Goal: Use online tool/utility: Utilize a website feature to perform a specific function

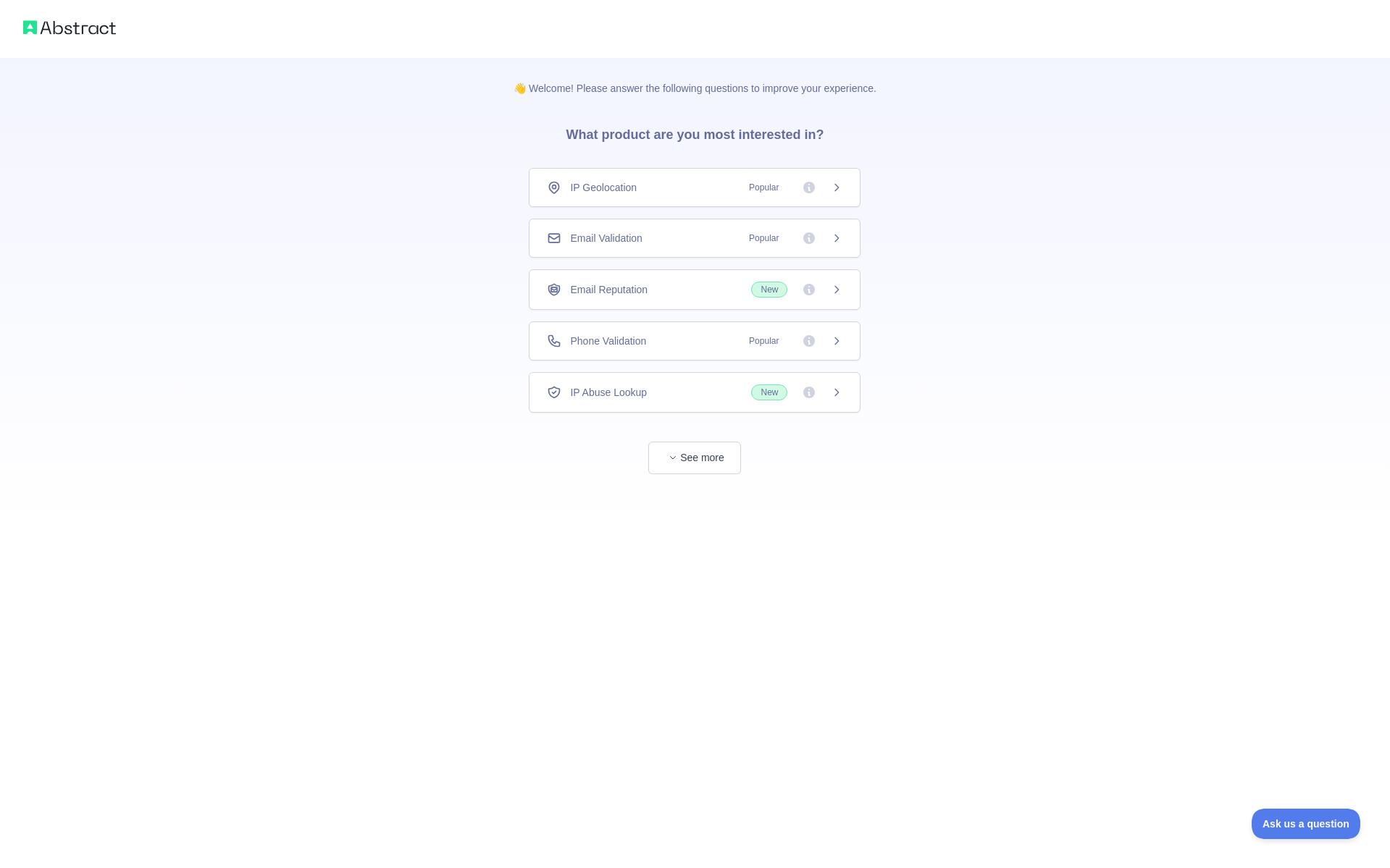
click at [767, 193] on span "Popular" at bounding box center [763, 187] width 47 height 15
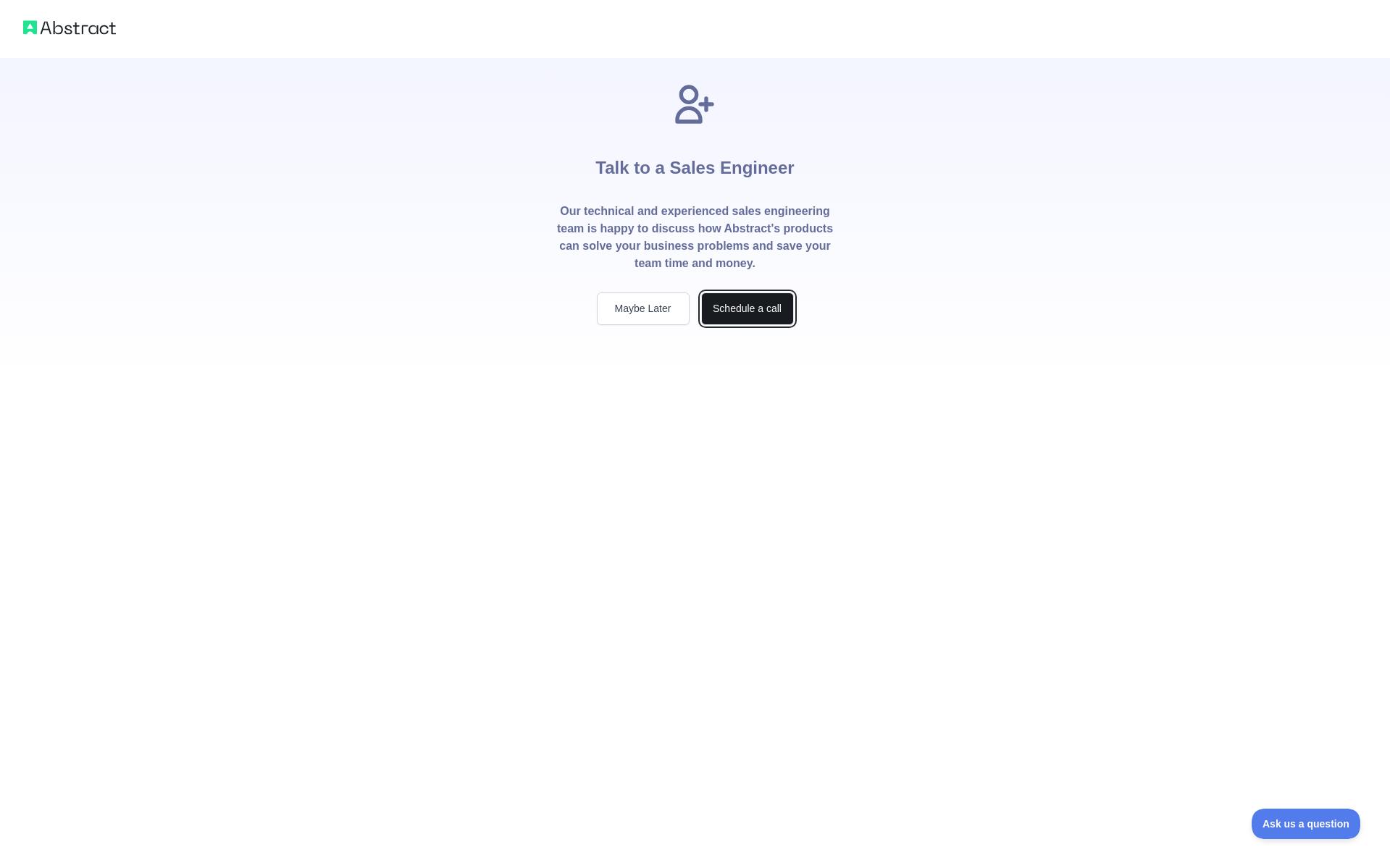
click at [730, 309] on button "Schedule a call" at bounding box center [747, 309] width 92 height 33
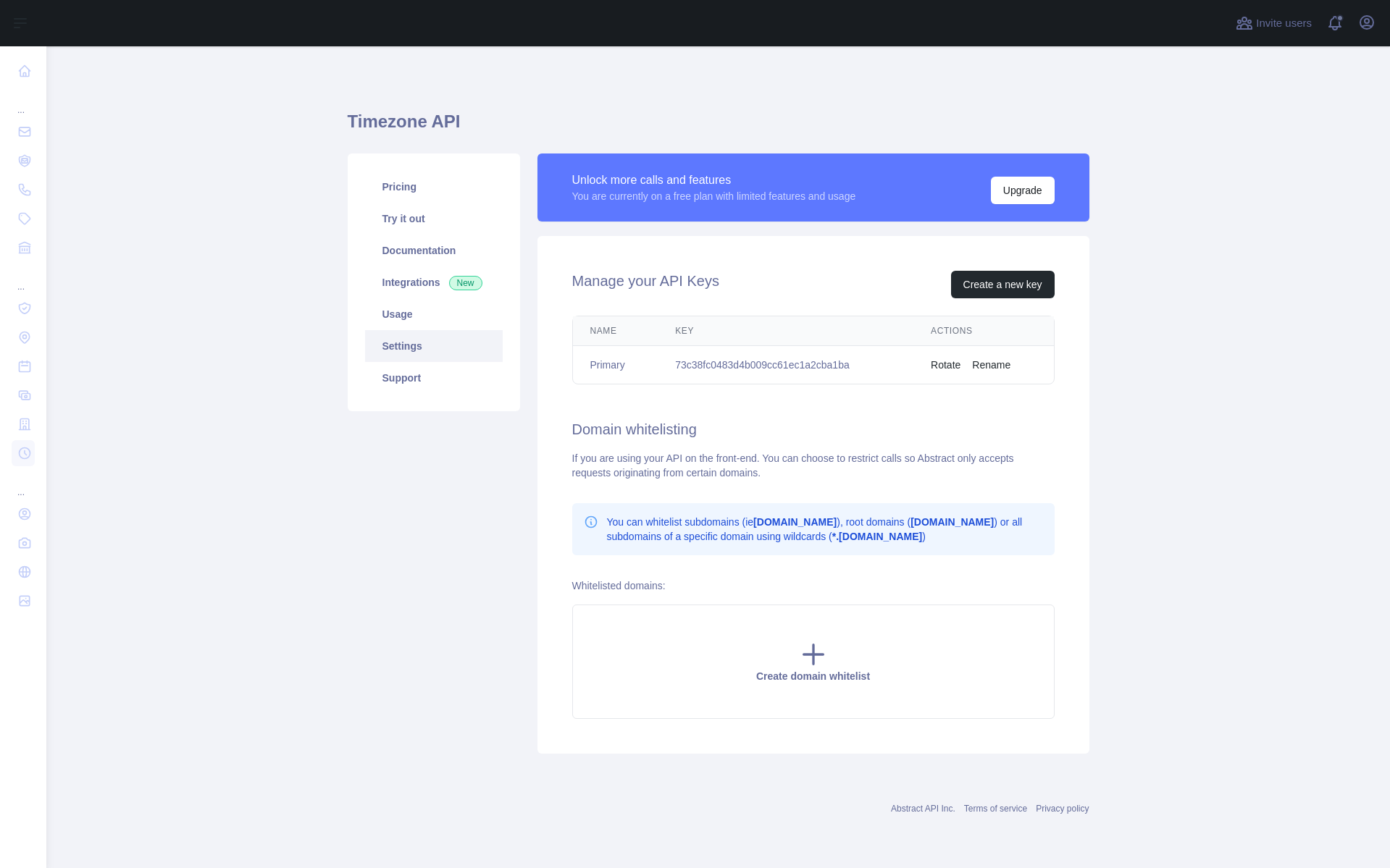
click at [759, 368] on td "73c38fc0483d4b009cc61ec1a2cba1ba" at bounding box center [786, 365] width 255 height 39
copy td "73c38fc0483d4b009cc61ec1a2cba1ba"
click at [453, 322] on link "Usage" at bounding box center [434, 314] width 138 height 32
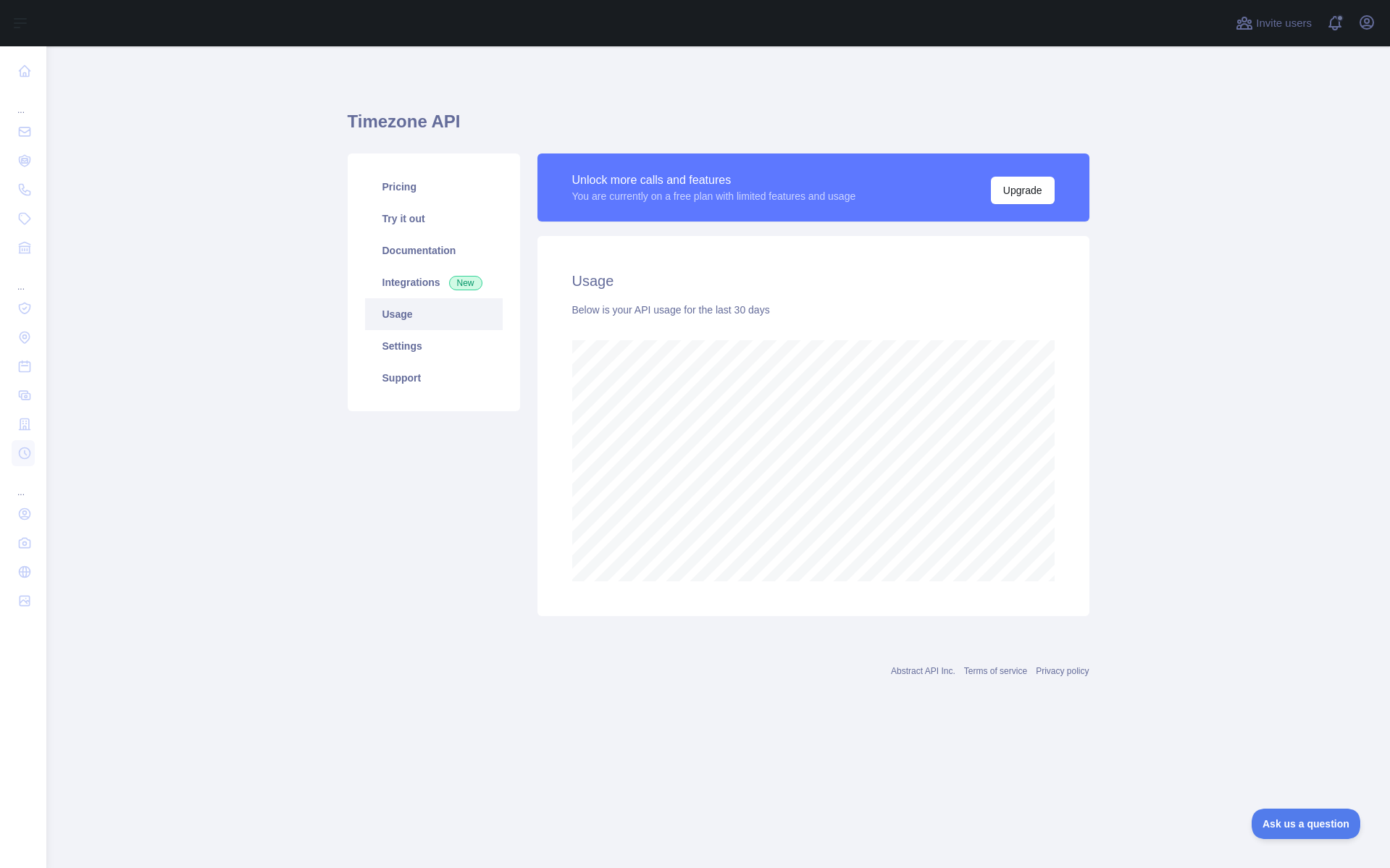
scroll to position [821, 1343]
click at [433, 287] on link "Integrations New" at bounding box center [434, 282] width 138 height 32
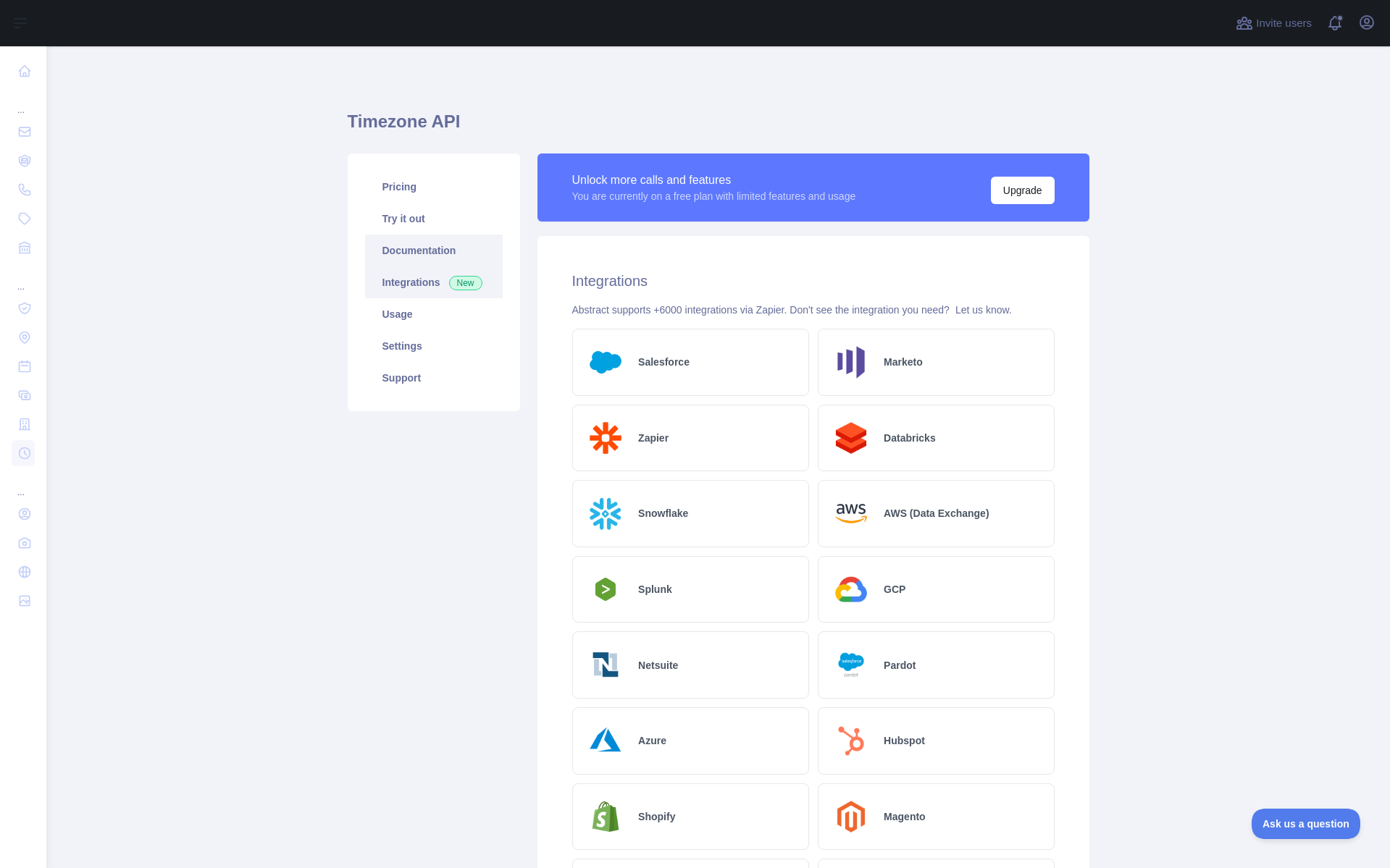
click at [407, 251] on link "Documentation" at bounding box center [434, 250] width 138 height 32
click at [421, 228] on link "Try it out" at bounding box center [434, 218] width 138 height 32
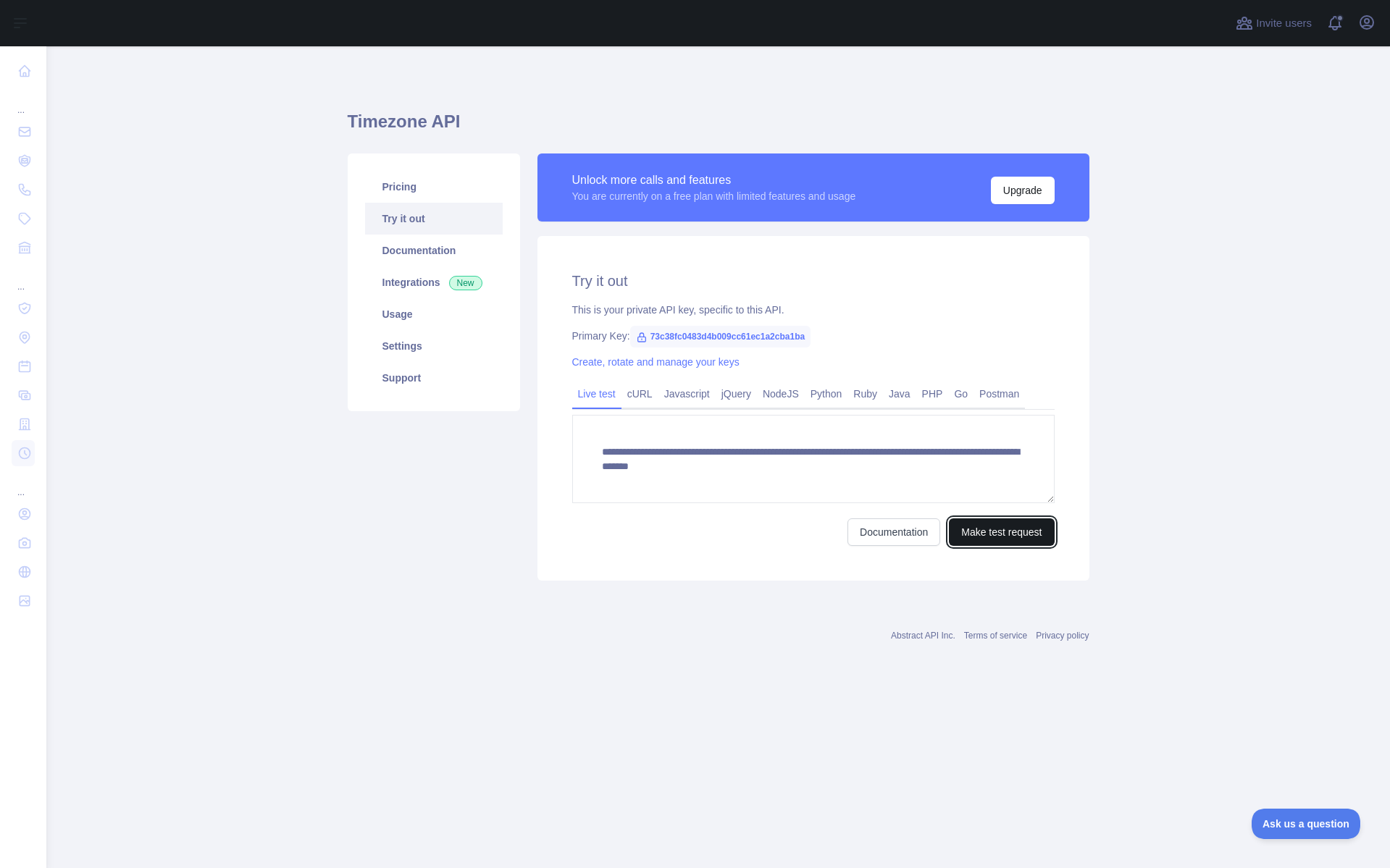
click at [1022, 539] on button "Make test request" at bounding box center [1001, 532] width 105 height 28
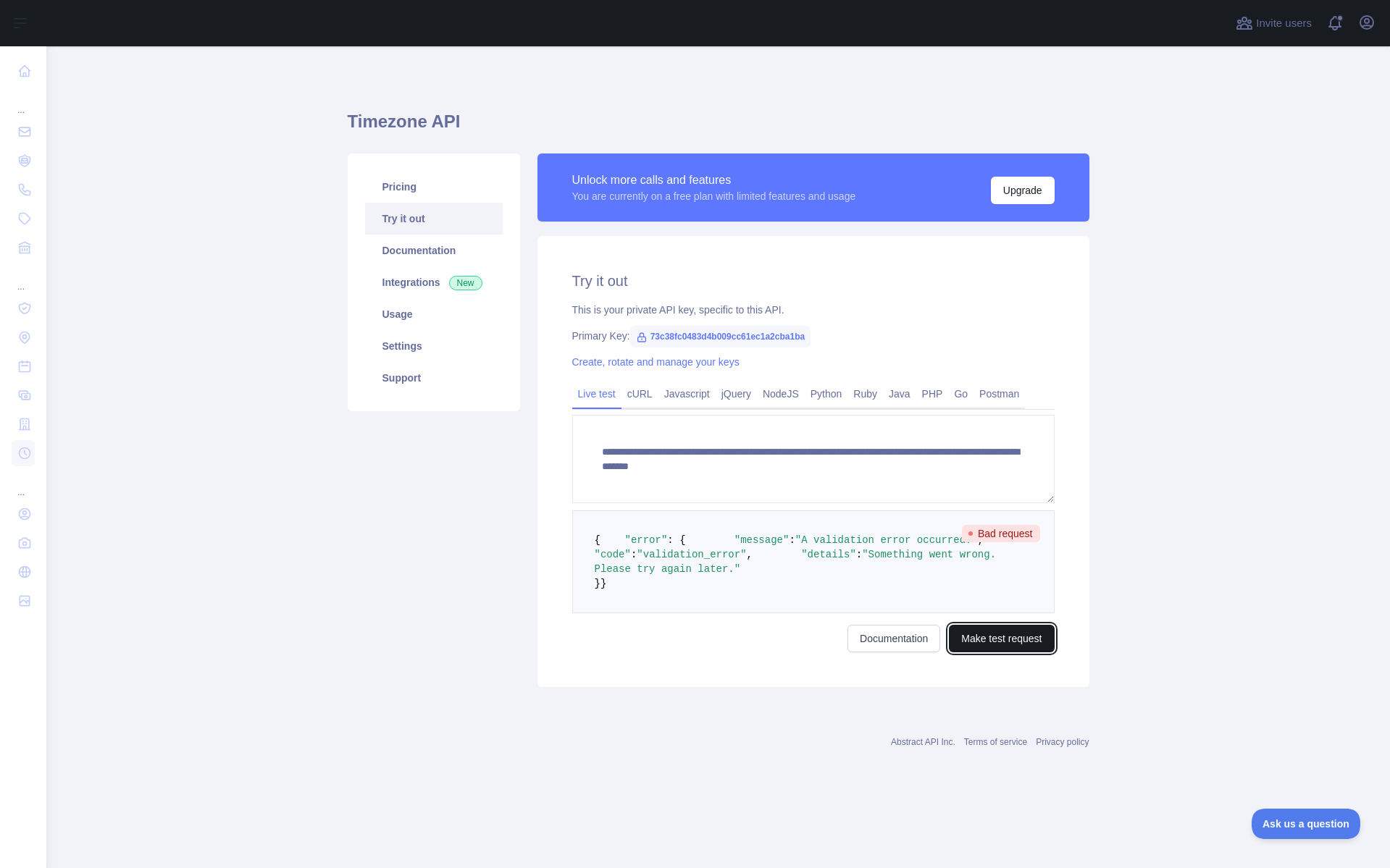
click at [994, 653] on button "Make test request" at bounding box center [1001, 639] width 105 height 28
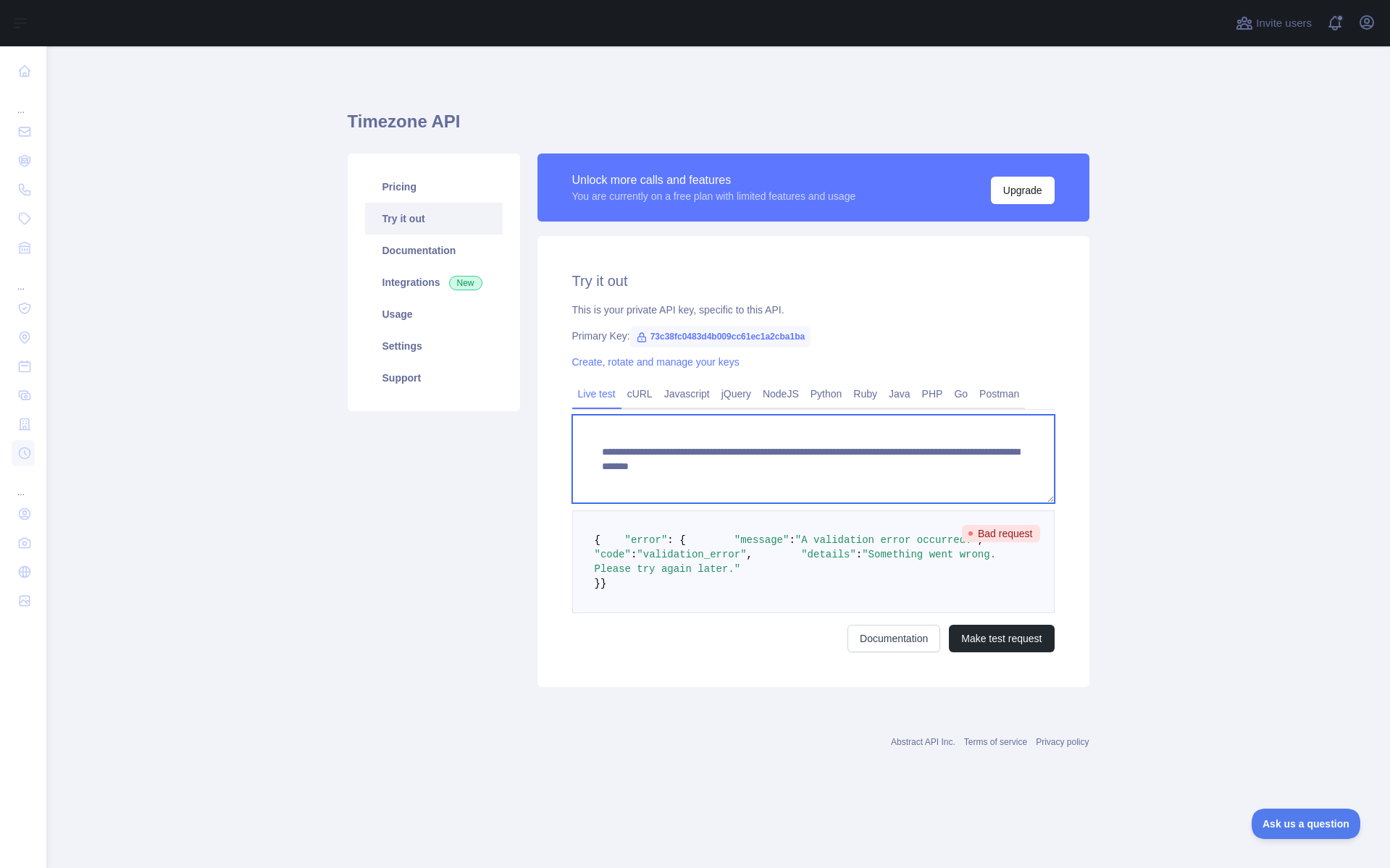
click at [756, 468] on textarea "**********" at bounding box center [812, 459] width 482 height 88
